Goal: Task Accomplishment & Management: Complete application form

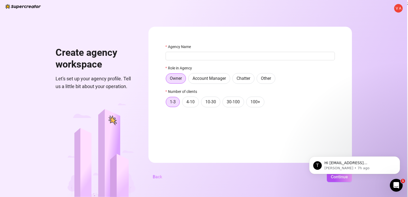
click at [157, 177] on span "Back" at bounding box center [157, 177] width 9 height 5
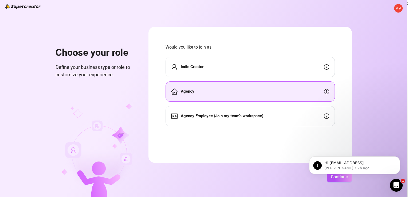
click at [207, 69] on div "Indie Creator" at bounding box center [250, 67] width 169 height 20
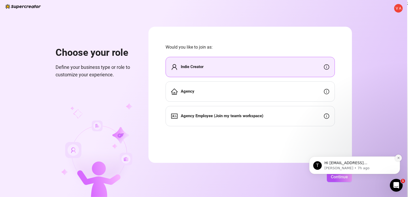
click at [398, 159] on icon "Dismiss notification" at bounding box center [398, 158] width 3 height 3
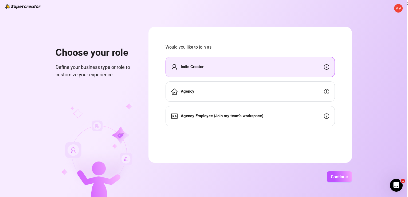
click at [120, 113] on img at bounding box center [98, 150] width 74 height 94
click at [211, 119] on span "Agency Employee (Join my team's workspace)" at bounding box center [222, 116] width 83 height 6
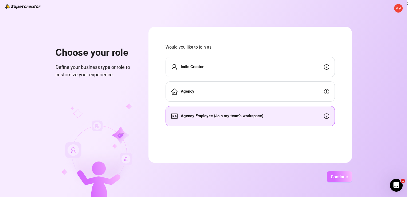
click at [350, 177] on button "Continue" at bounding box center [339, 177] width 25 height 11
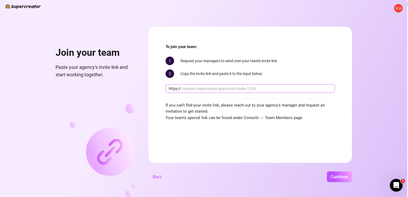
click at [237, 88] on input "text" at bounding box center [257, 89] width 150 height 6
type input "console.supercreator.app/invite?code=BzhVg9ksy3ec6Qyv4q94nhy3utn2&workspace=Sco…"
click at [335, 178] on span "Continue" at bounding box center [339, 177] width 17 height 5
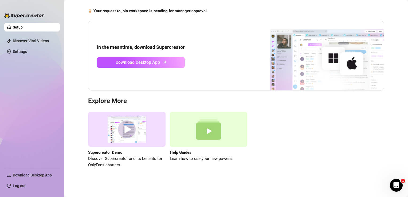
scroll to position [34, 0]
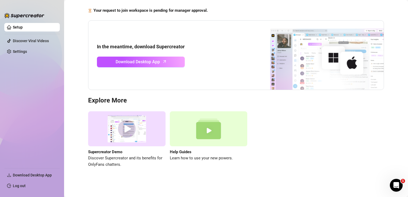
click at [293, 121] on div "Supercreator Demo Discover Supercreator and its benefits for OnlyFans chatters.…" at bounding box center [236, 139] width 296 height 56
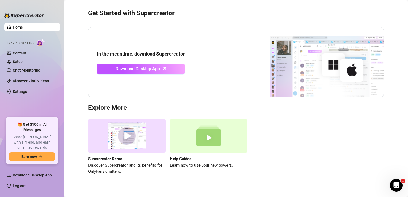
scroll to position [21, 0]
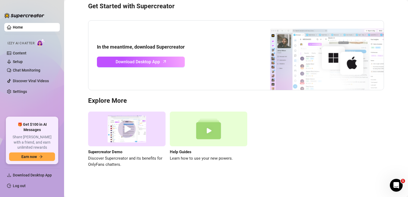
click at [18, 43] on span "Izzy AI Chatter" at bounding box center [20, 43] width 27 height 5
click at [23, 25] on link "Home" at bounding box center [18, 27] width 10 height 4
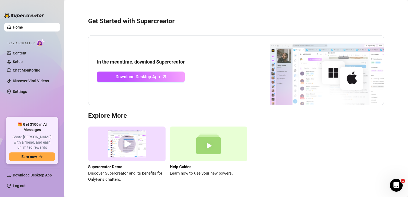
scroll to position [0, 0]
